Goal: Information Seeking & Learning: Learn about a topic

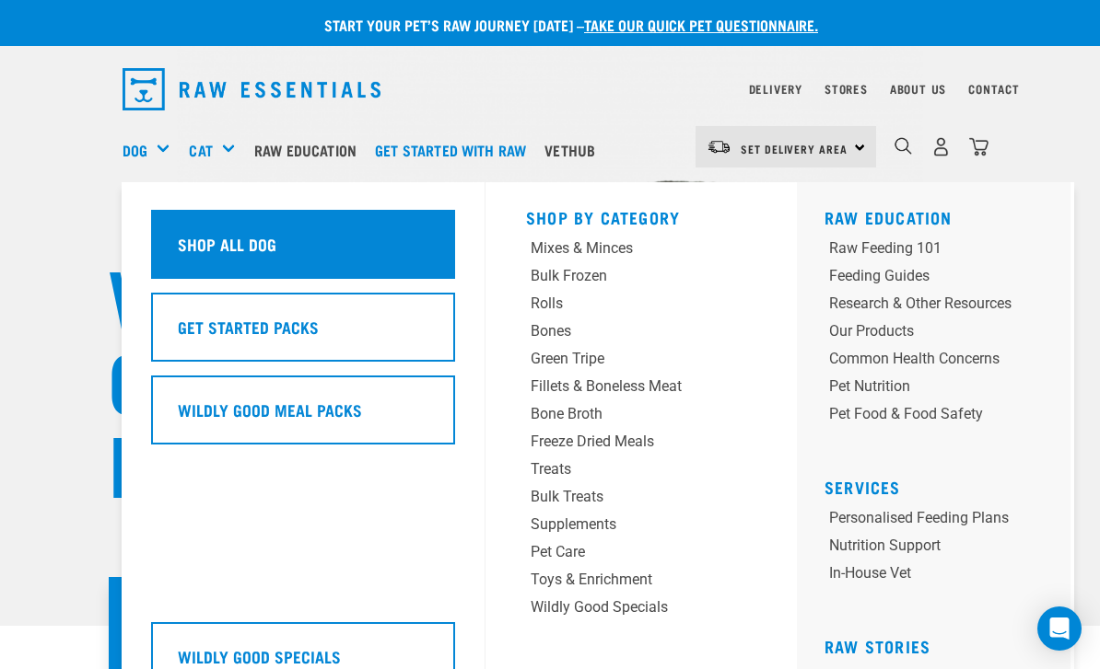
click at [209, 236] on h5 "Shop All Dog" at bounding box center [227, 244] width 99 height 24
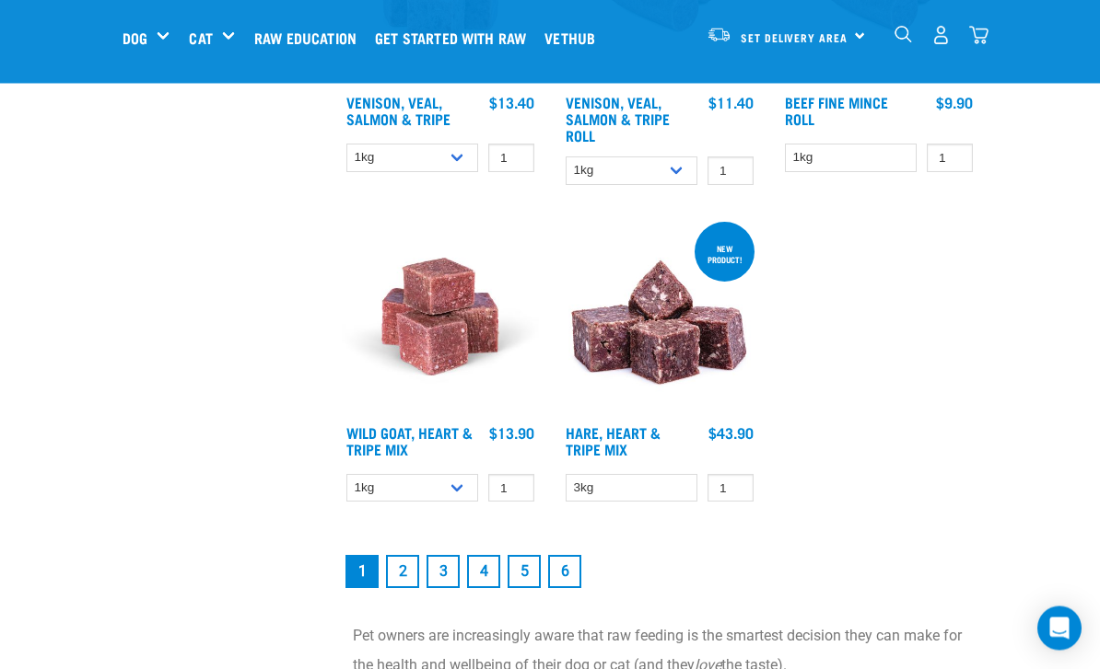
scroll to position [3415, 0]
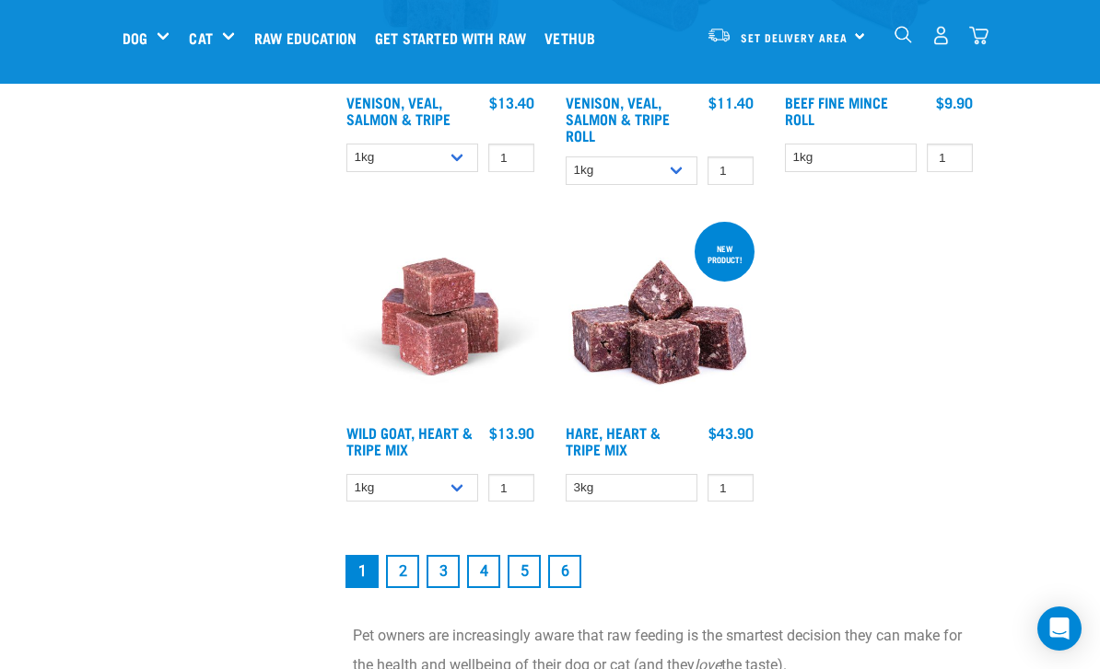
click at [400, 576] on link "2" at bounding box center [402, 571] width 33 height 33
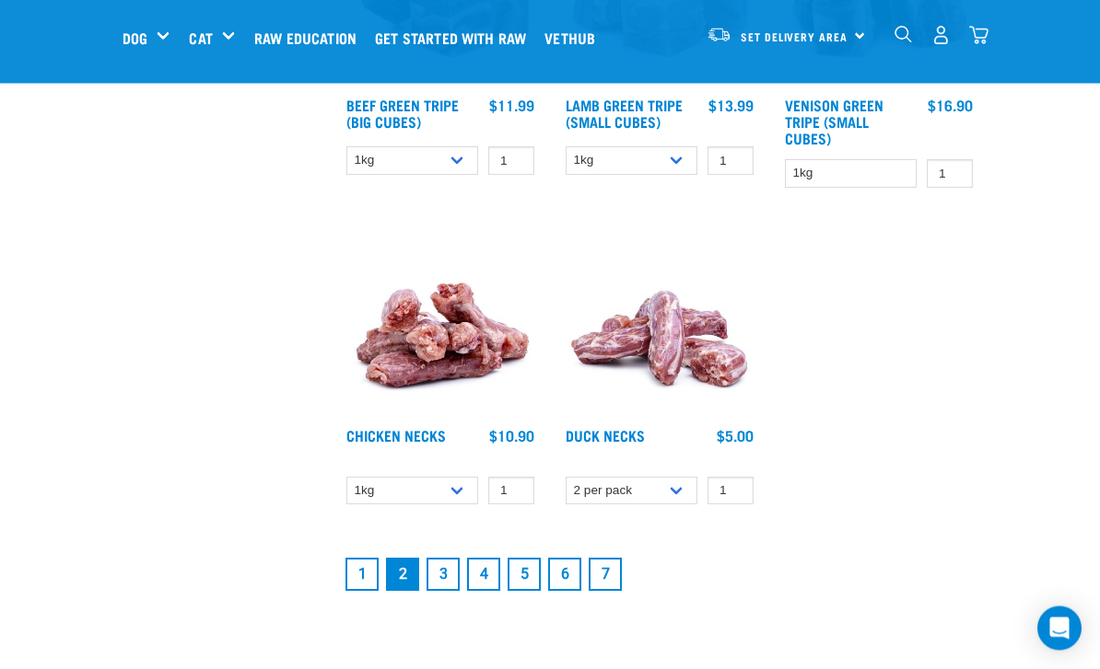
scroll to position [3253, 0]
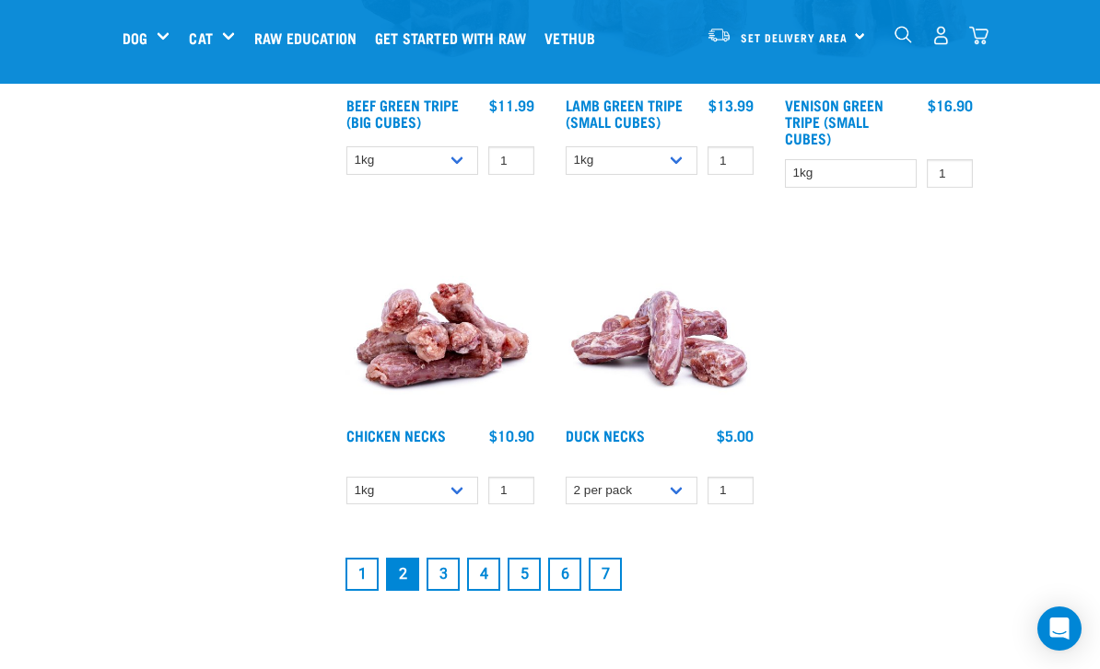
click at [448, 569] on link "3" at bounding box center [442, 574] width 33 height 33
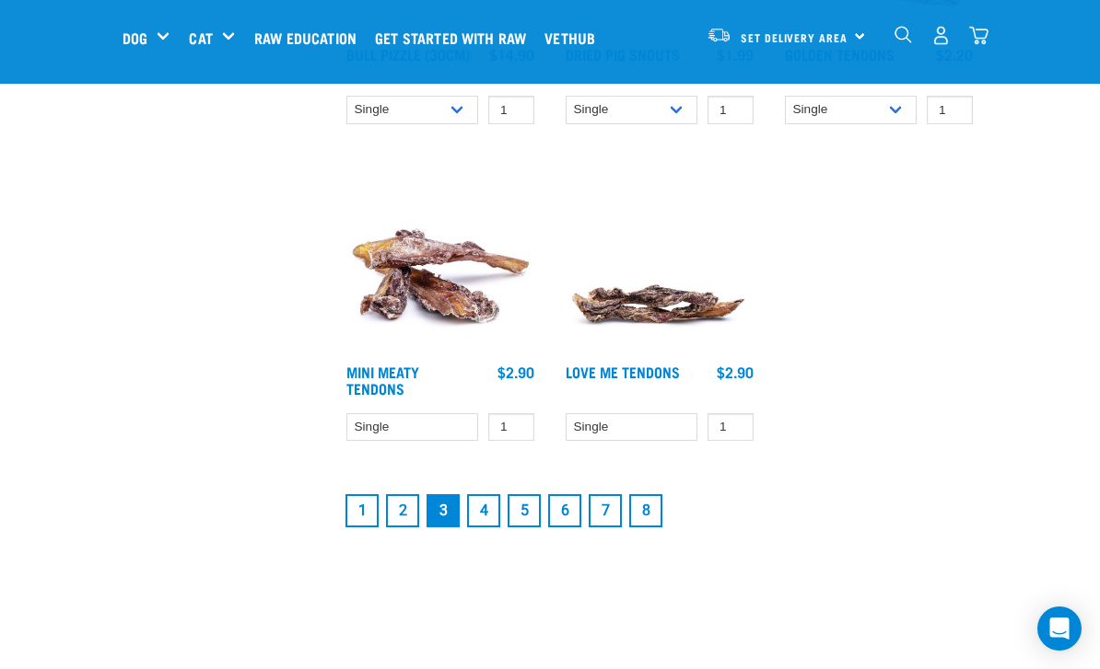
scroll to position [3313, 0]
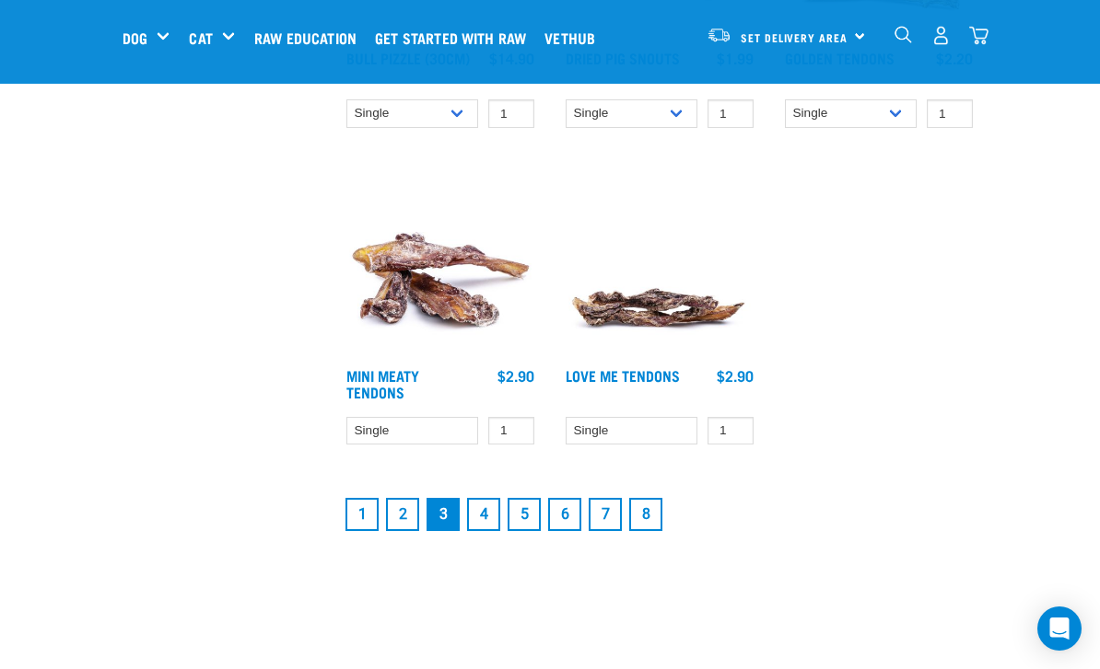
click at [484, 510] on link "4" at bounding box center [483, 514] width 33 height 33
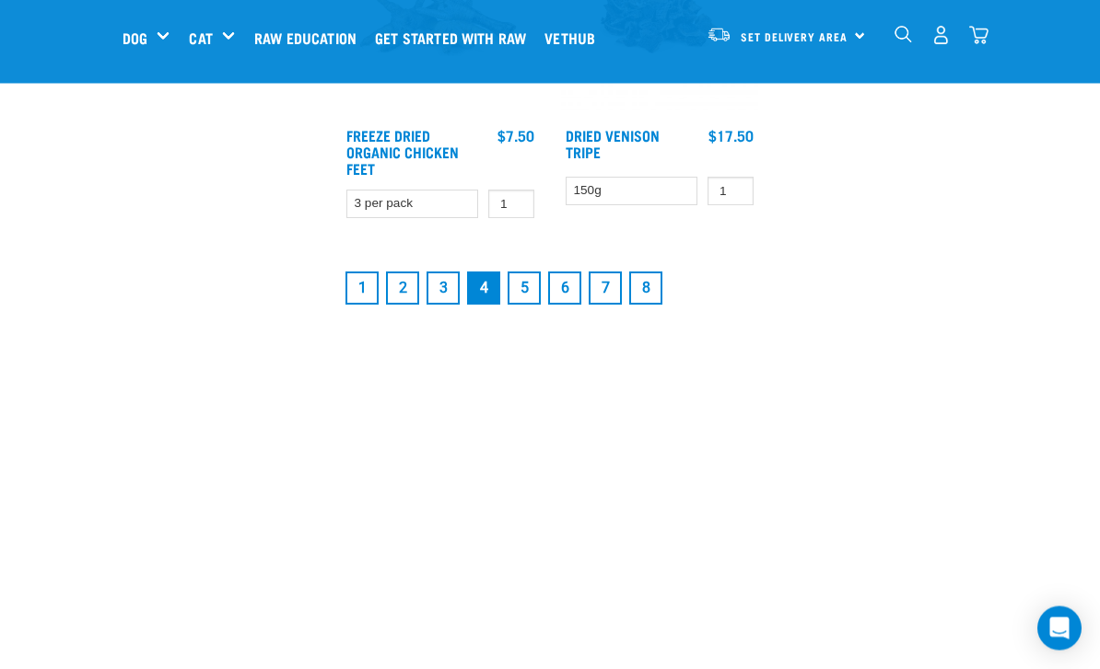
scroll to position [3531, 0]
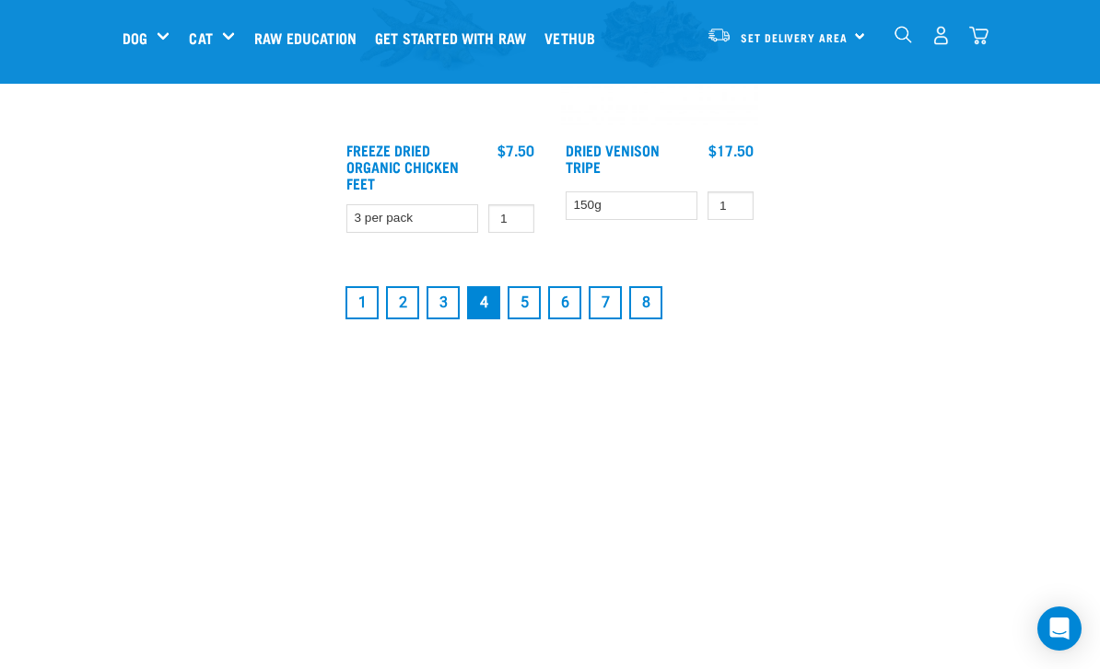
click at [519, 310] on link "5" at bounding box center [523, 302] width 33 height 33
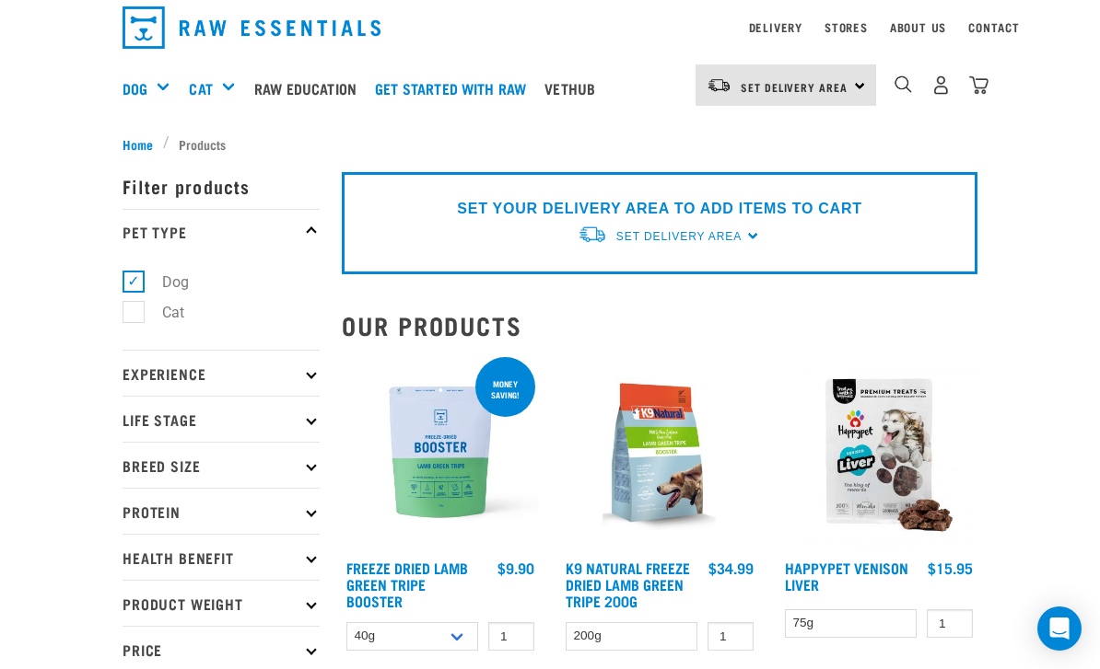
scroll to position [64, 0]
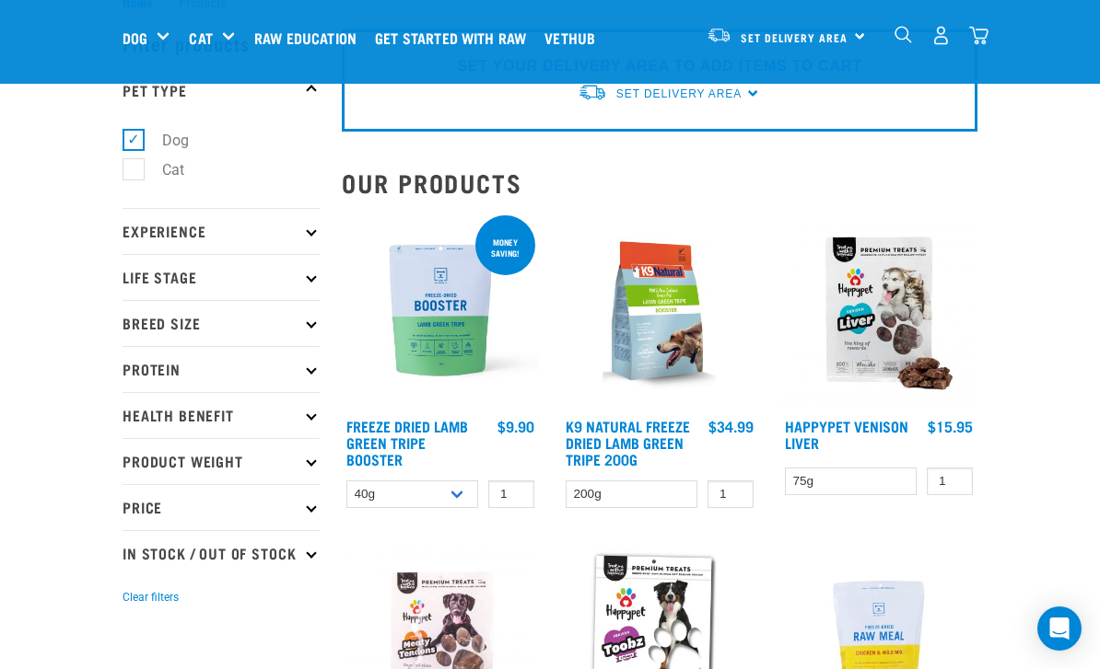
click at [311, 276] on icon at bounding box center [311, 277] width 10 height 10
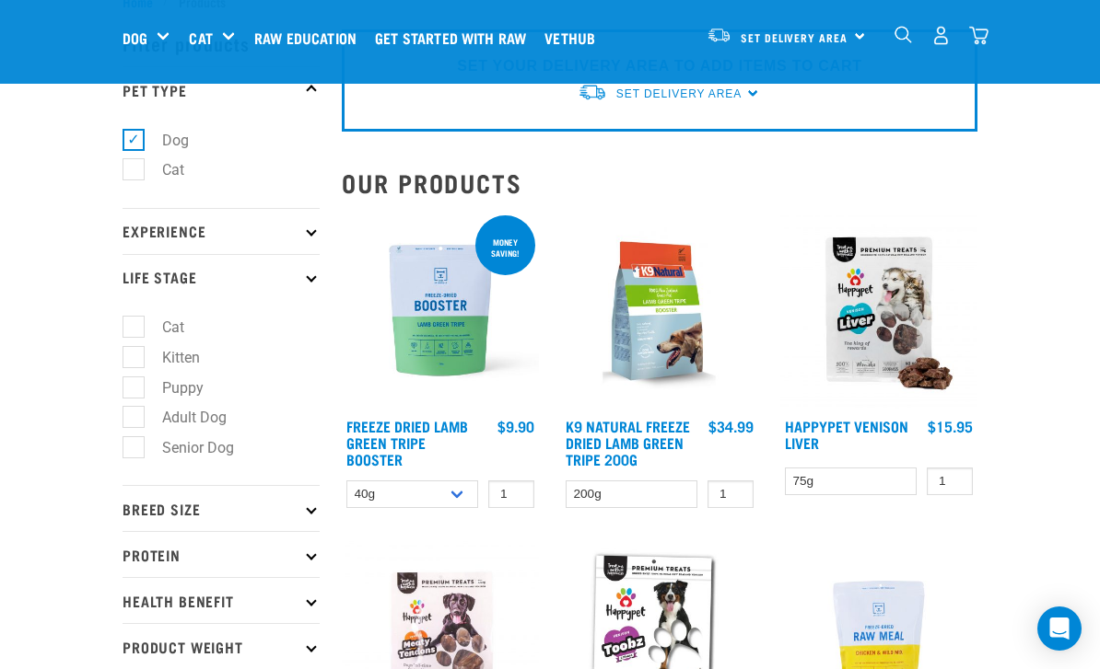
click at [136, 452] on label "Senior Dog" at bounding box center [187, 447] width 109 height 23
click at [134, 451] on input "Senior Dog" at bounding box center [128, 445] width 12 height 12
checkbox input "true"
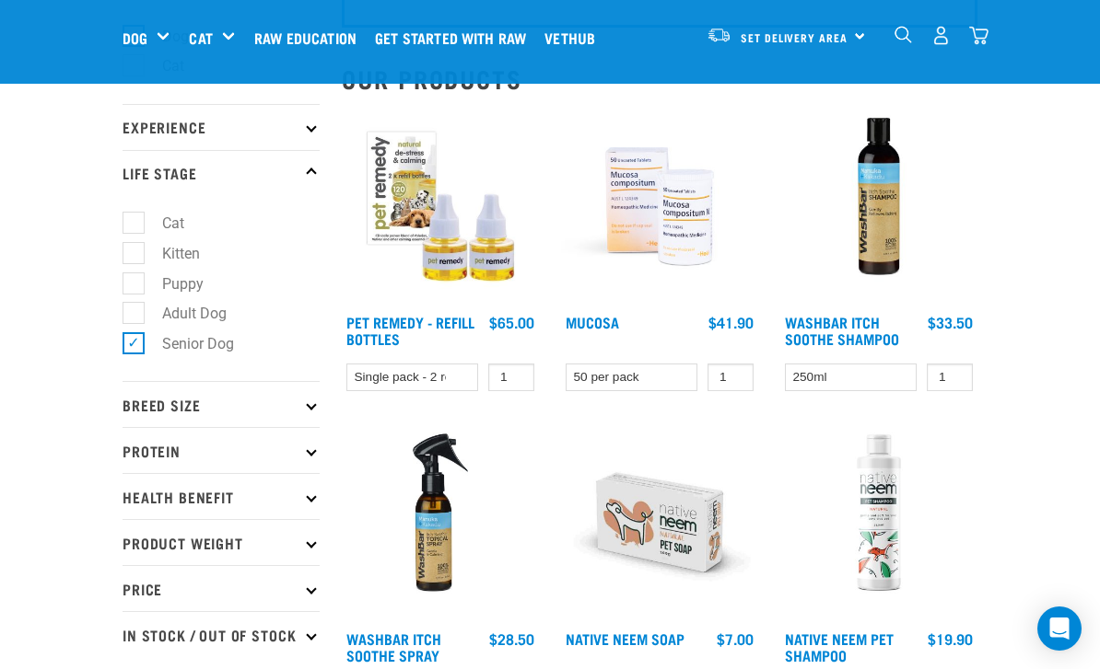
scroll to position [167, 0]
click at [309, 401] on icon at bounding box center [311, 406] width 10 height 10
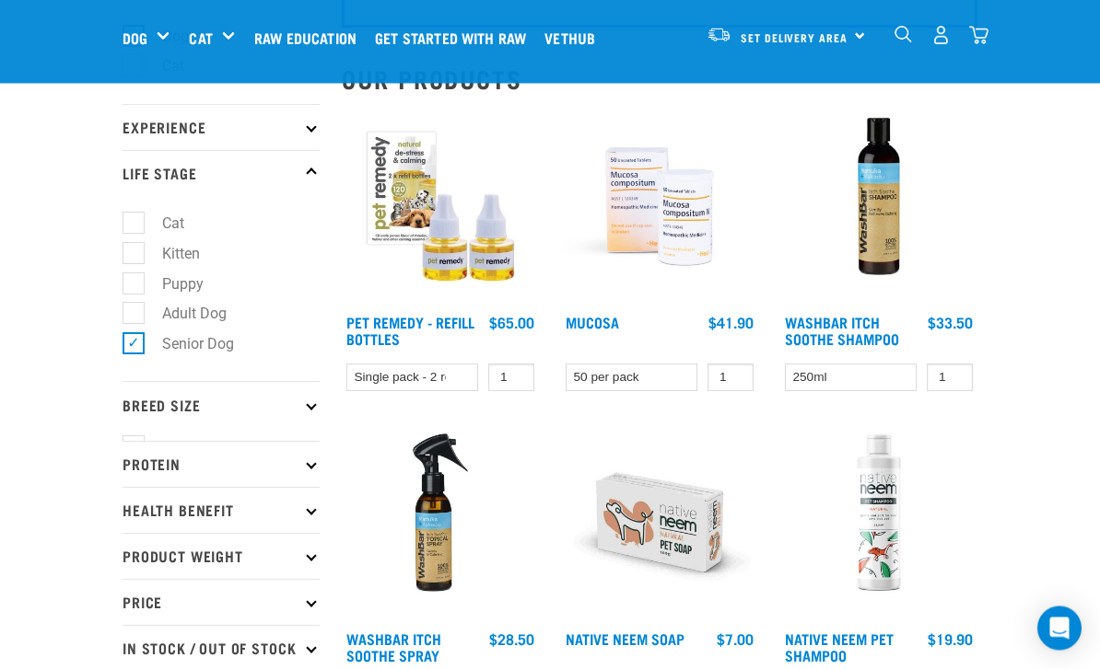
scroll to position [168, 0]
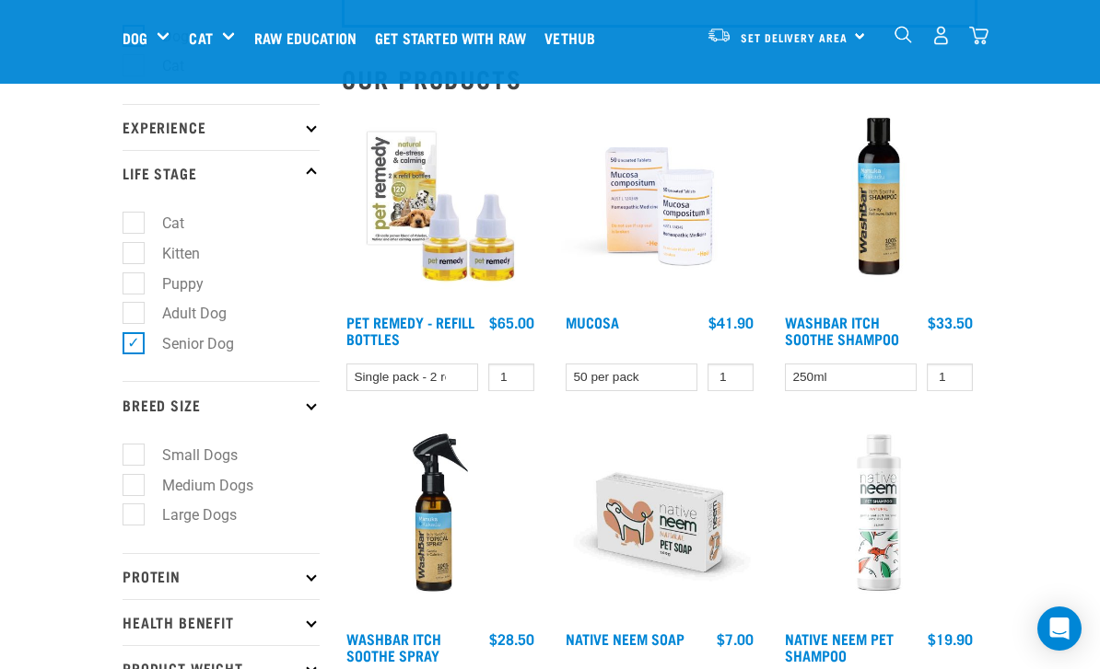
click at [136, 483] on label "Medium Dogs" at bounding box center [197, 485] width 128 height 23
click at [134, 483] on input "Medium Dogs" at bounding box center [128, 482] width 12 height 12
checkbox input "true"
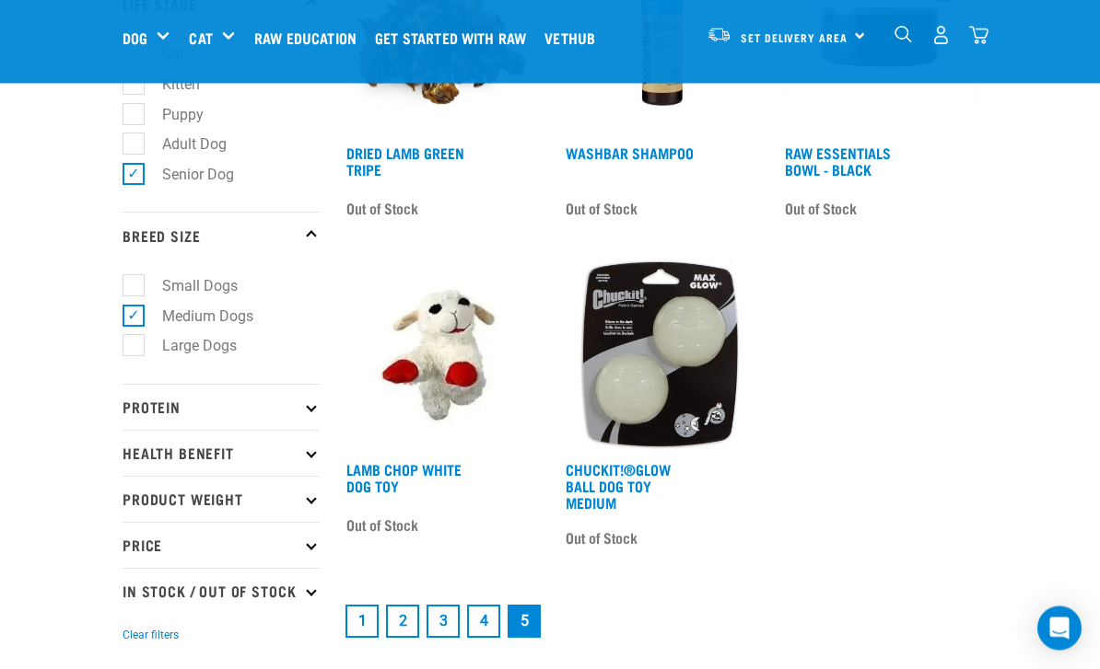
scroll to position [337, 0]
click at [359, 615] on link "1" at bounding box center [361, 621] width 33 height 33
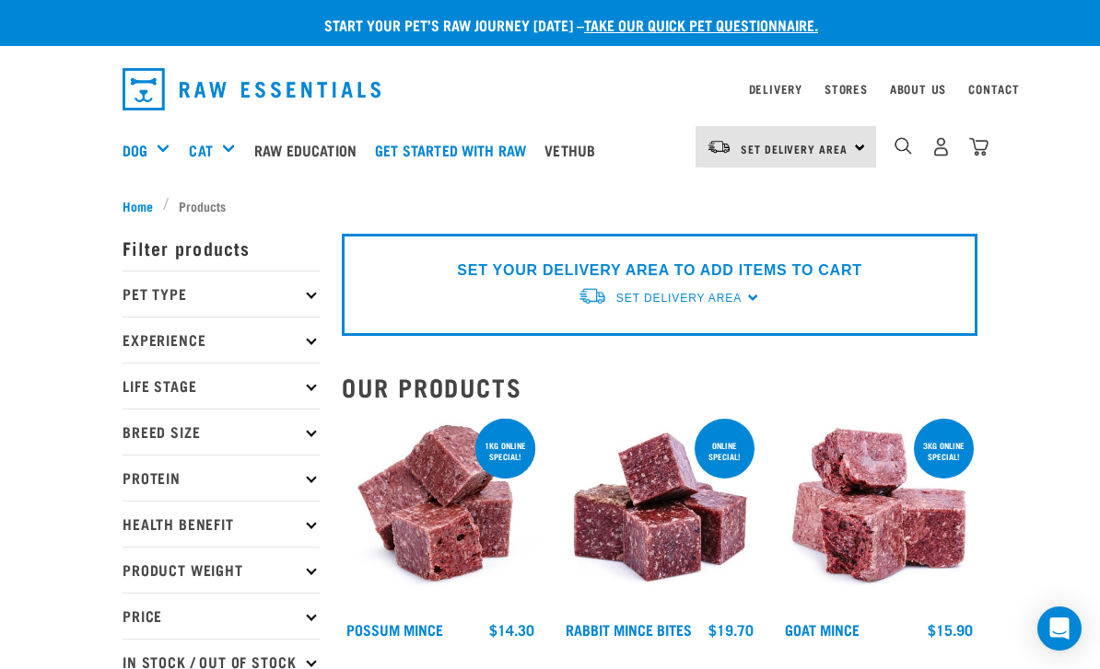
click at [308, 294] on icon at bounding box center [311, 294] width 10 height 10
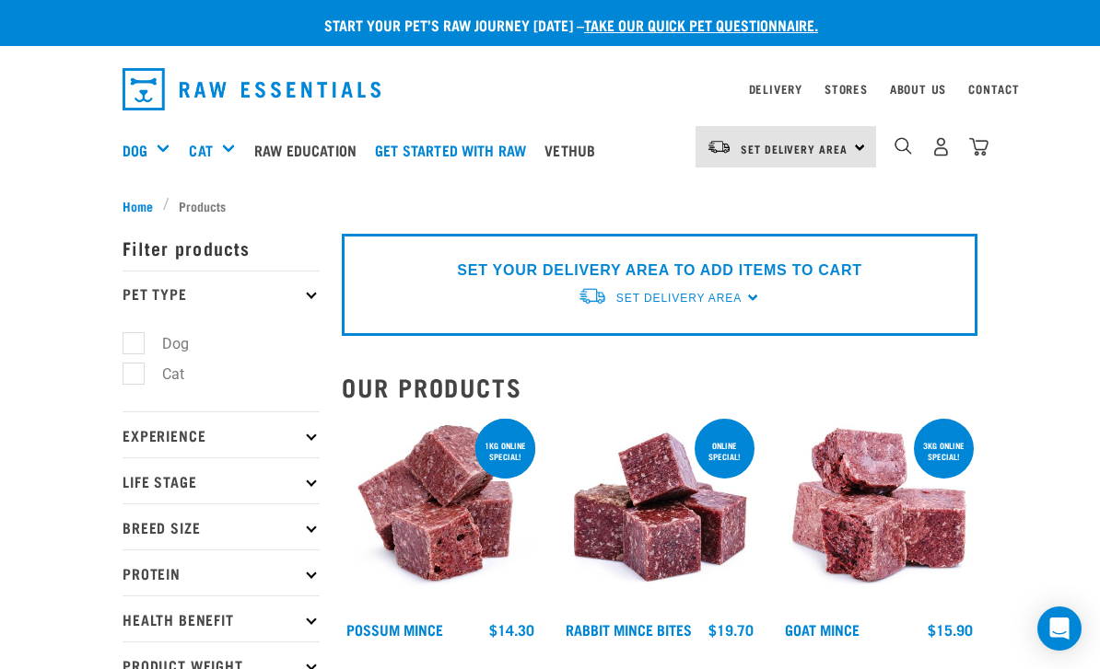
click at [140, 345] on label "Dog" at bounding box center [165, 343] width 64 height 23
click at [134, 345] on input "Dog" at bounding box center [128, 341] width 12 height 12
checkbox input "true"
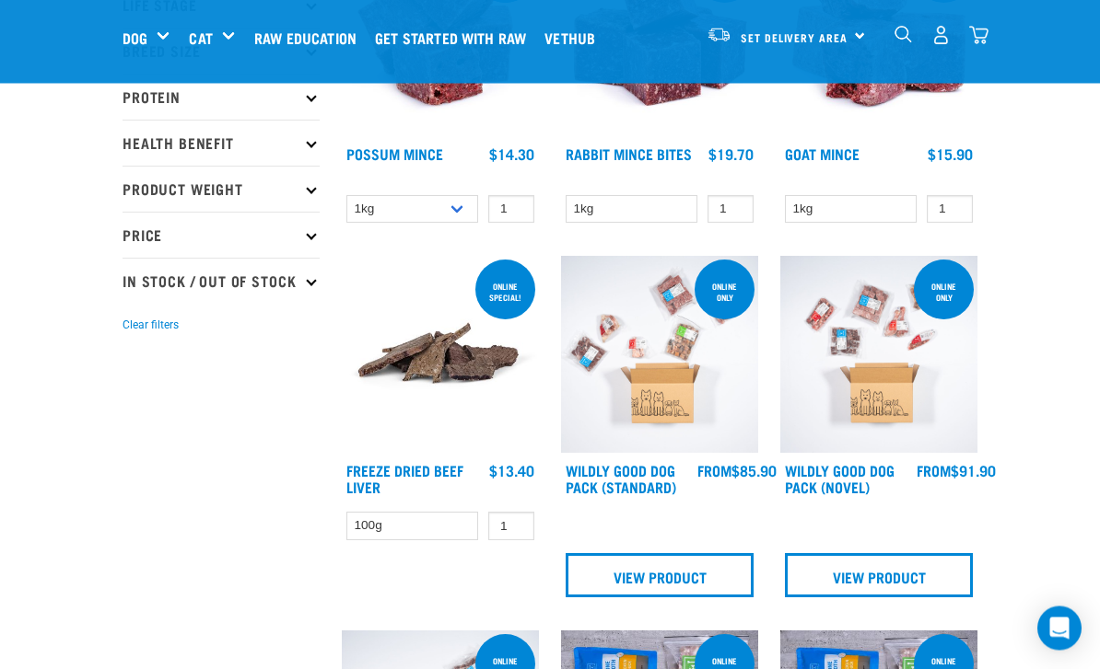
scroll to position [336, 0]
click at [155, 333] on button "Clear filters" at bounding box center [150, 325] width 56 height 17
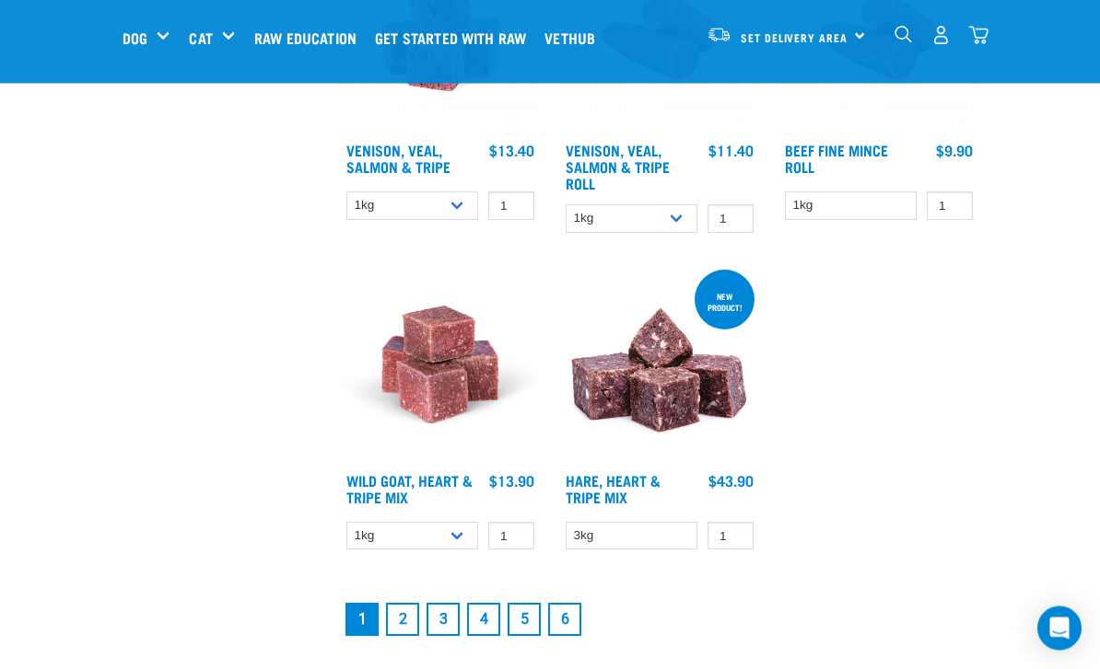
scroll to position [3368, 0]
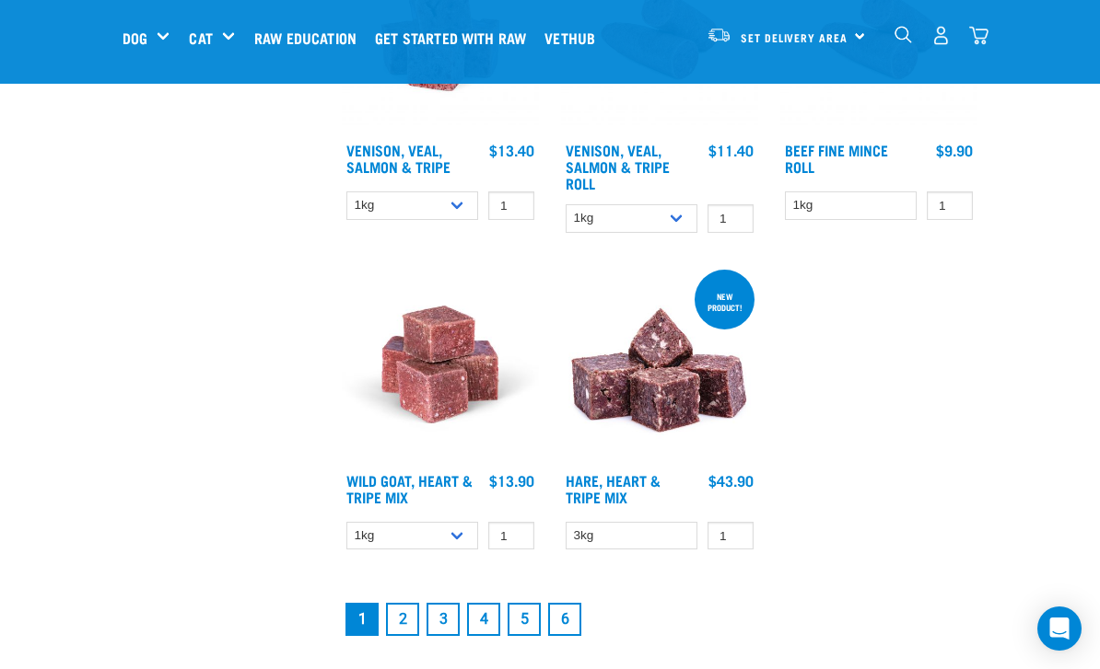
click at [410, 636] on link "2" at bounding box center [402, 619] width 33 height 33
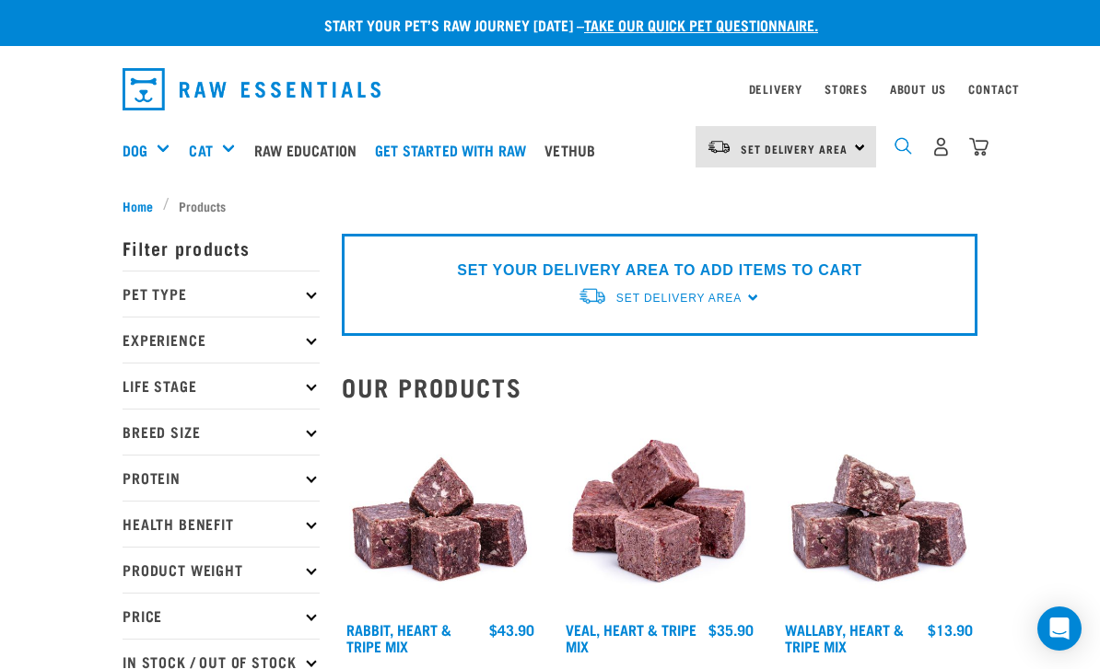
click at [901, 153] on img "dropdown navigation" at bounding box center [902, 145] width 17 height 17
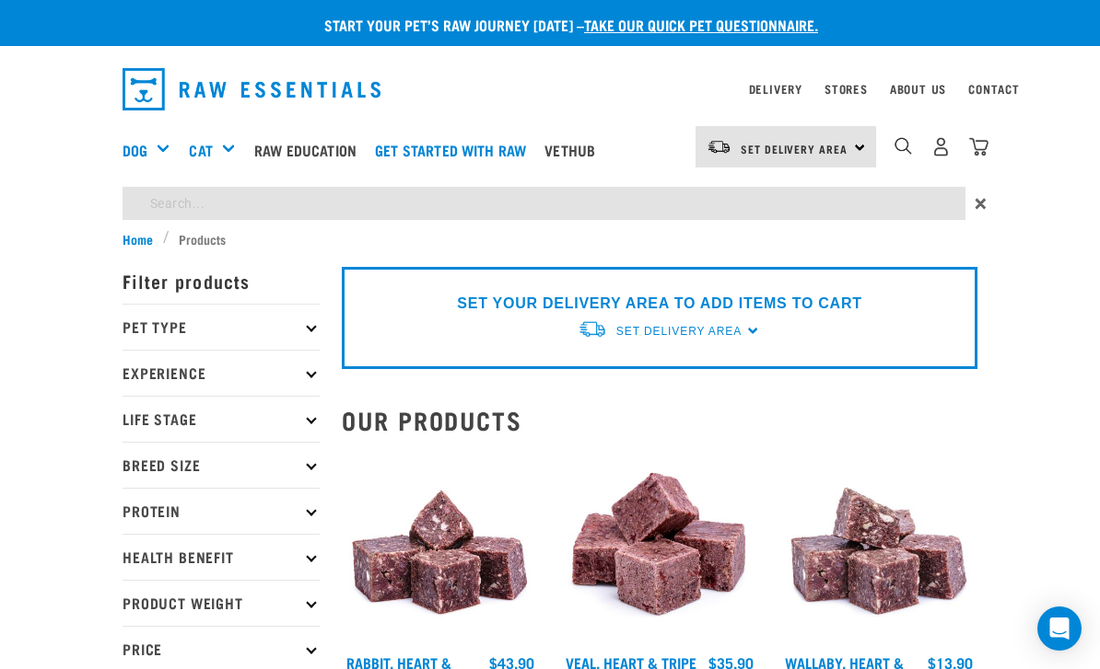
click at [573, 210] on input "search" at bounding box center [543, 203] width 843 height 33
type input "Fish"
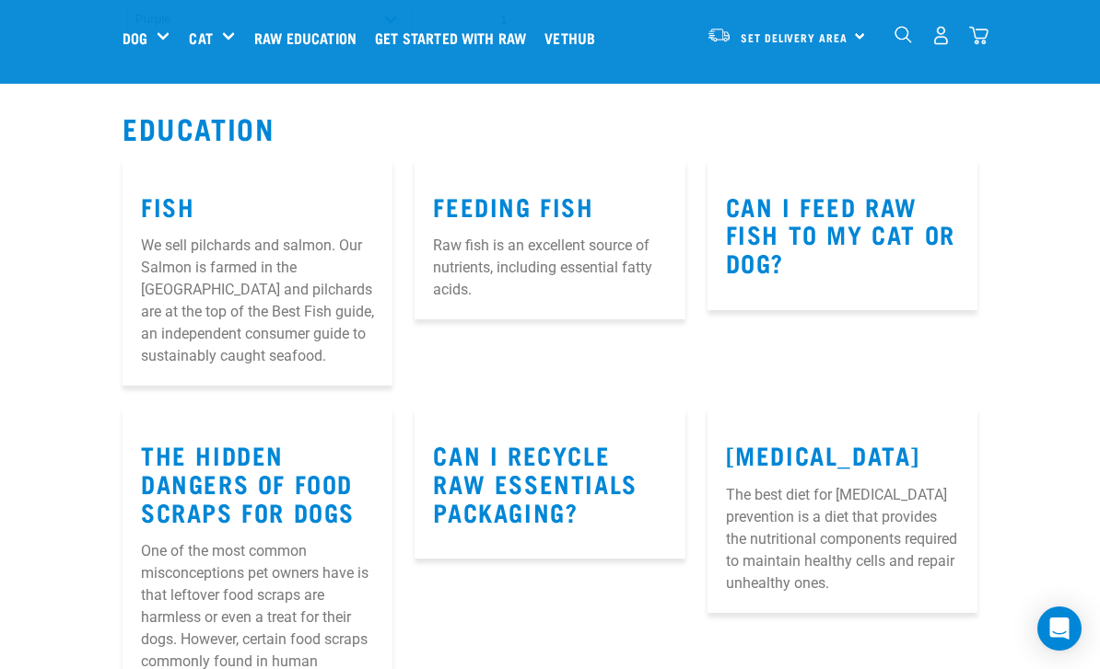
scroll to position [4120, 0]
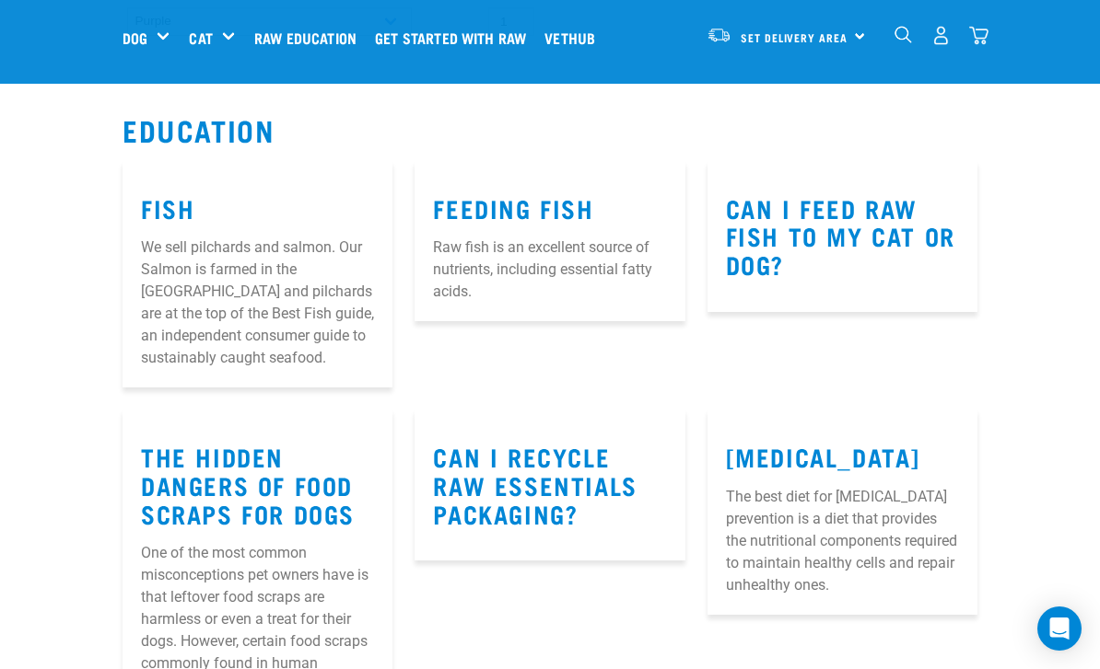
click at [119, 588] on div "The Hidden Dangers of Food Scraps for Dogs One of the most common misconception…" at bounding box center [257, 618] width 292 height 438
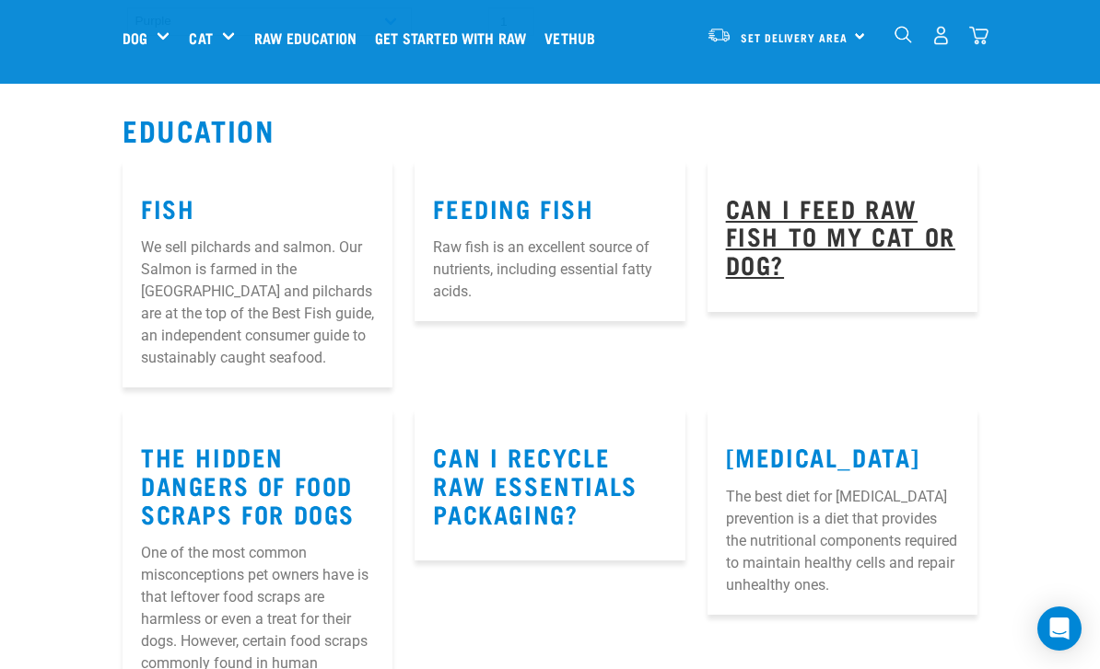
click at [809, 244] on link "Can I feed raw fish to my cat or dog?" at bounding box center [840, 236] width 229 height 70
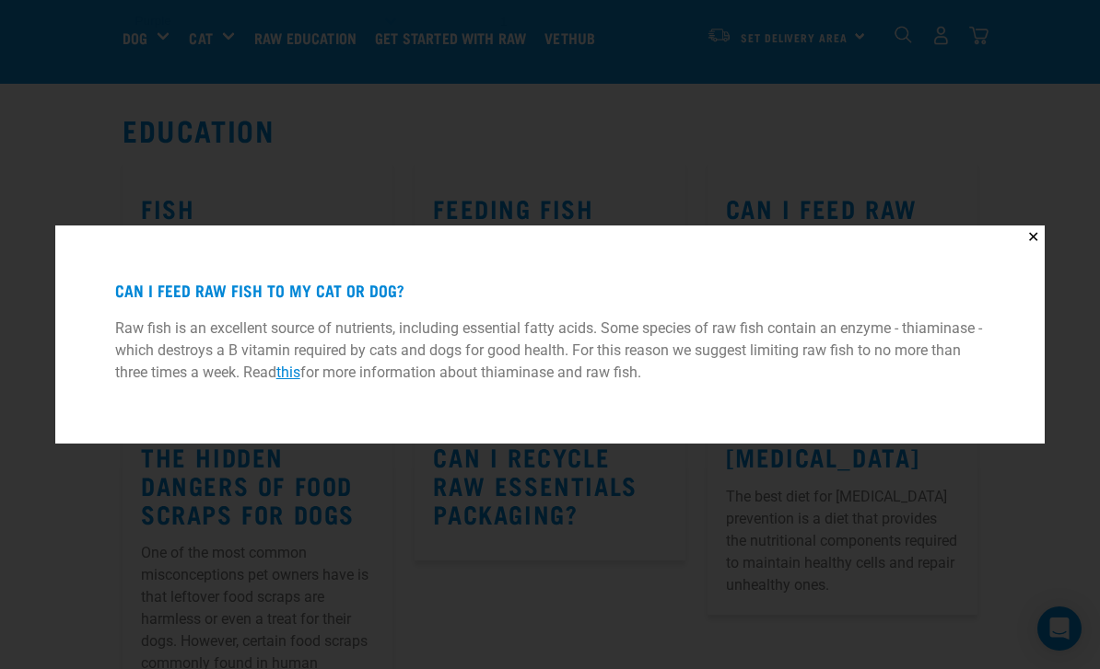
click at [299, 376] on link "this" at bounding box center [288, 372] width 24 height 17
click at [295, 374] on link "this" at bounding box center [288, 372] width 24 height 17
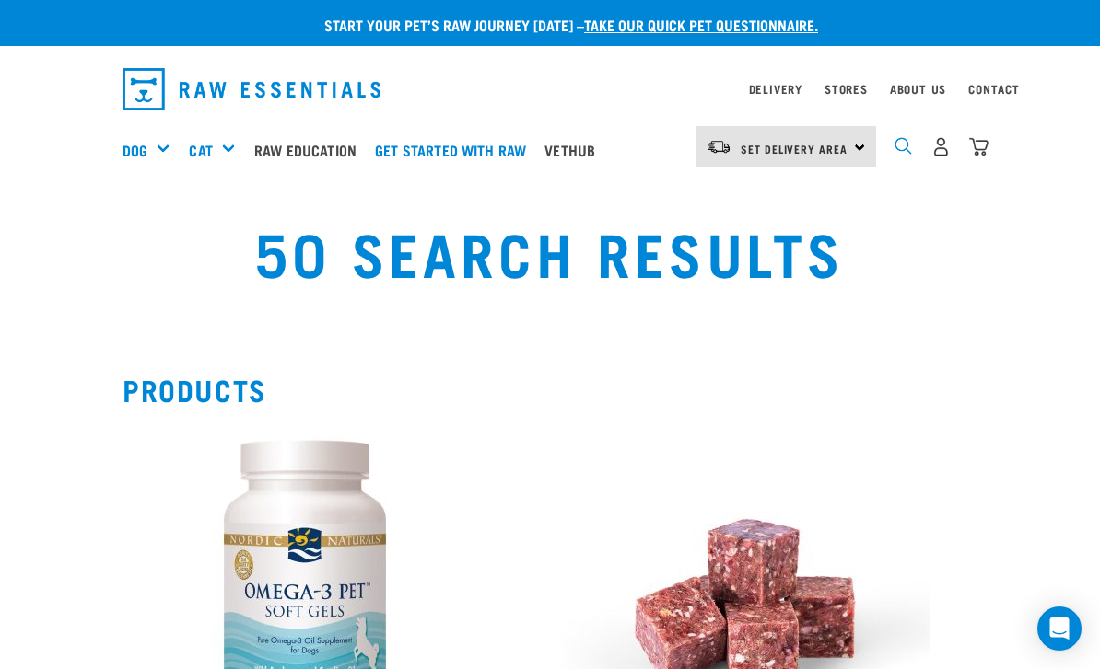
click at [905, 151] on img "dropdown navigation" at bounding box center [902, 145] width 17 height 17
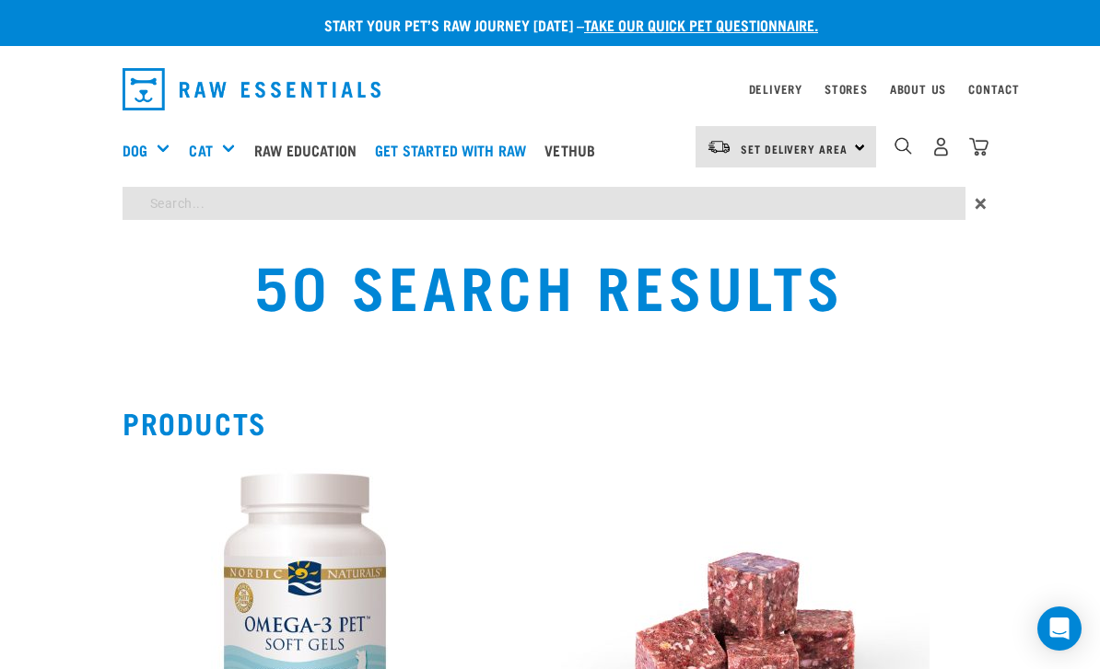
click at [750, 214] on input "search" at bounding box center [543, 203] width 843 height 33
type input "Salmon"
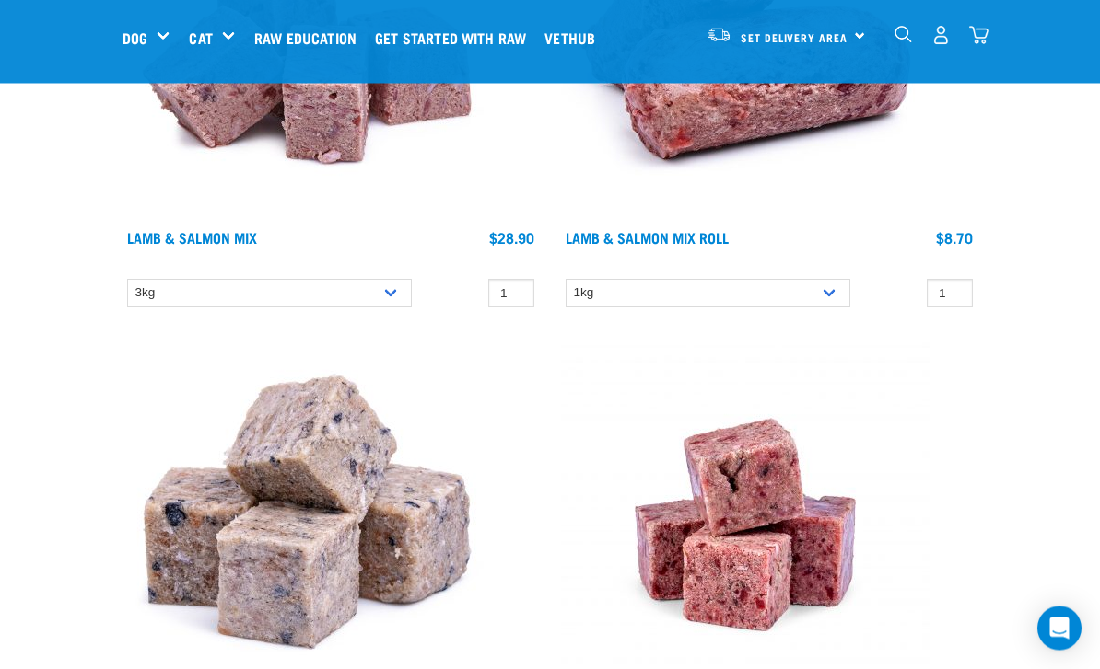
scroll to position [1380, 0]
